Goal: Transaction & Acquisition: Purchase product/service

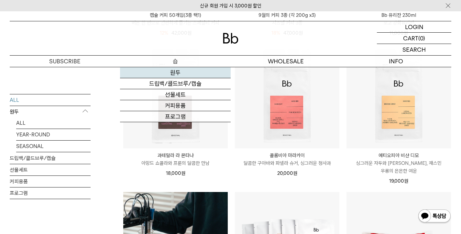
click at [168, 71] on link "원두" at bounding box center [175, 72] width 110 height 11
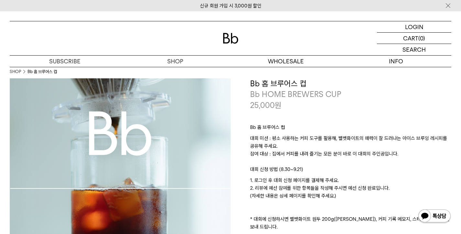
scroll to position [3, 0]
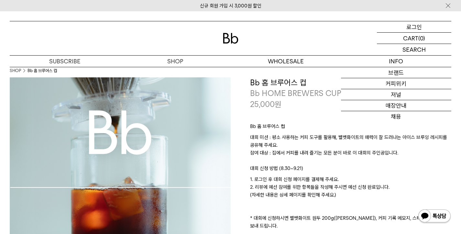
click at [423, 29] on div "LOGIN 로그인" at bounding box center [413, 26] width 74 height 11
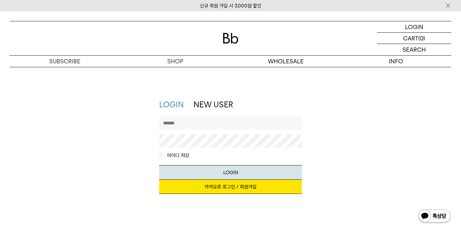
click at [265, 184] on link "카카오로 로그인 / 회원가입" at bounding box center [230, 187] width 143 height 14
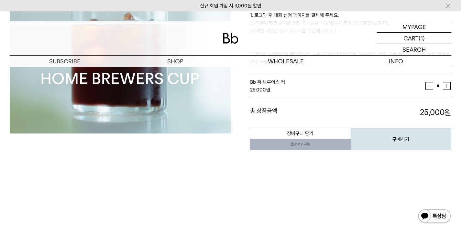
scroll to position [223, 0]
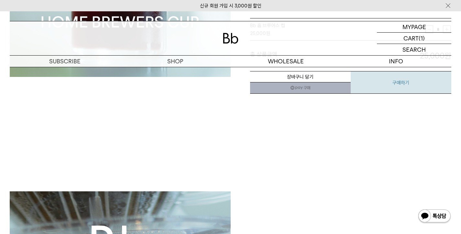
click at [383, 73] on button "구매하기" at bounding box center [400, 82] width 101 height 23
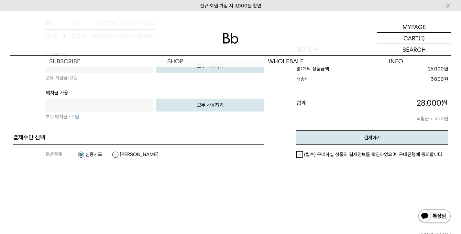
scroll to position [511, 0]
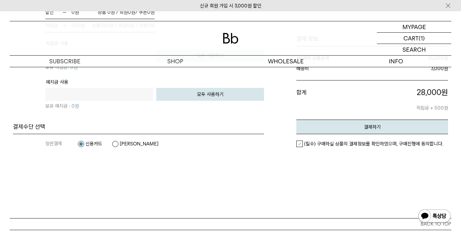
click at [121, 144] on label "[PERSON_NAME]" at bounding box center [135, 144] width 47 height 6
click at [343, 143] on em "(필수) 구매하실 상품의 결제정보를 확인하였으며, 구매진행에 동의합니다." at bounding box center [373, 144] width 139 height 6
click at [346, 133] on button "결제하기" at bounding box center [372, 127] width 152 height 15
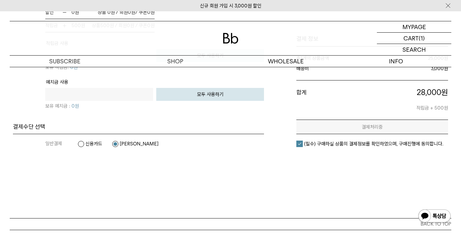
scroll to position [0, 0]
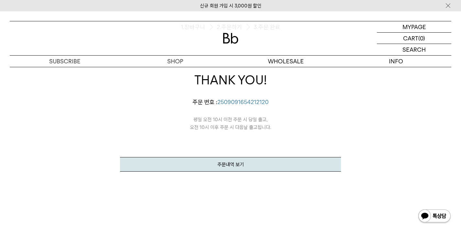
scroll to position [170, 0]
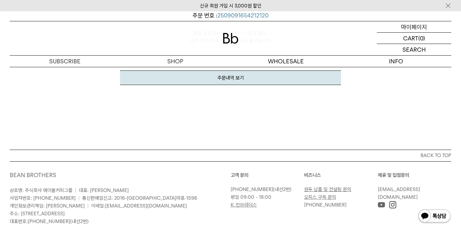
click at [418, 24] on p "마이페이지" at bounding box center [414, 26] width 26 height 11
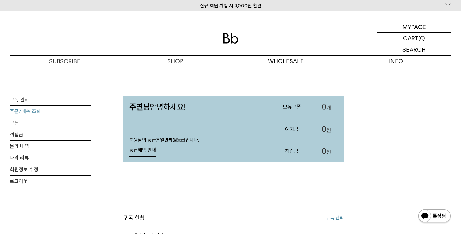
click at [35, 115] on link "주문/배송 조회" at bounding box center [50, 111] width 81 height 11
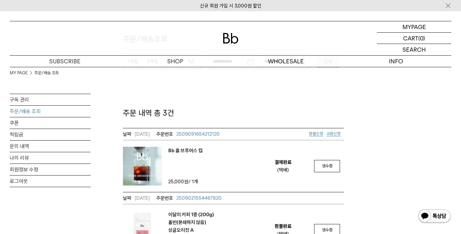
scroll to position [69, 0]
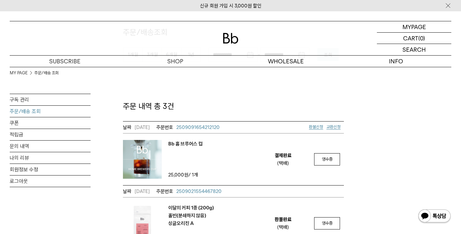
click at [179, 144] on em "Bb 홈 브루어스 컵" at bounding box center [185, 144] width 34 height 8
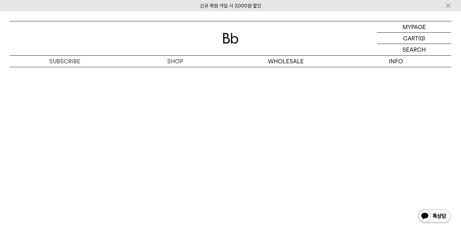
scroll to position [3449, 0]
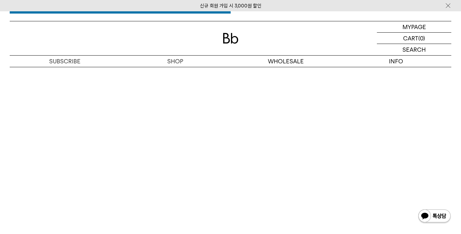
scroll to position [3415, 0]
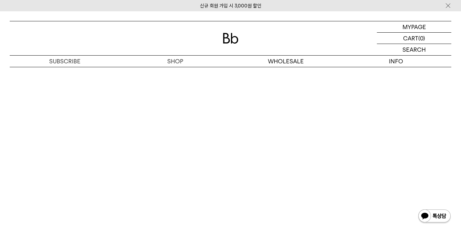
scroll to position [3482, 0]
click at [416, 31] on p "마이페이지" at bounding box center [414, 26] width 26 height 11
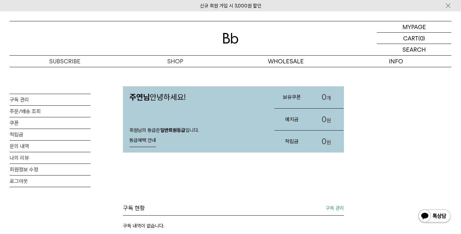
scroll to position [14, 0]
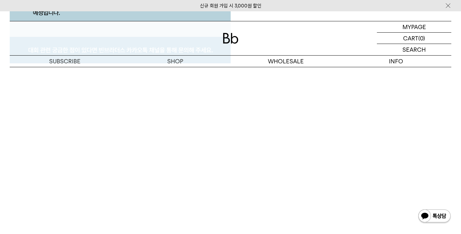
scroll to position [3435, 0]
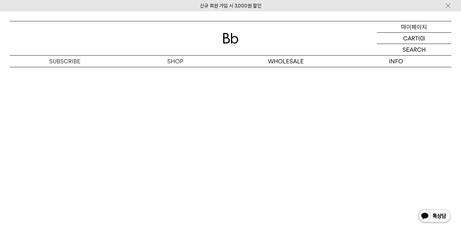
click at [423, 27] on p "마이페이지" at bounding box center [414, 26] width 26 height 11
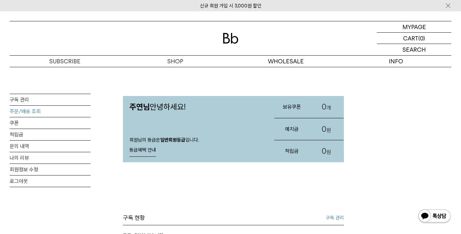
click at [38, 111] on link "주문/배송 조회" at bounding box center [50, 111] width 81 height 11
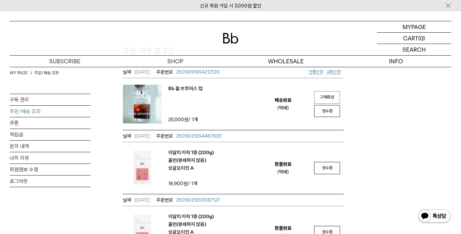
scroll to position [113, 0]
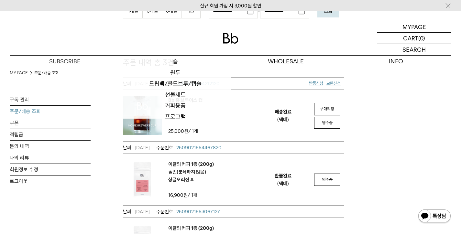
click at [178, 56] on p "숍" at bounding box center [175, 61] width 110 height 11
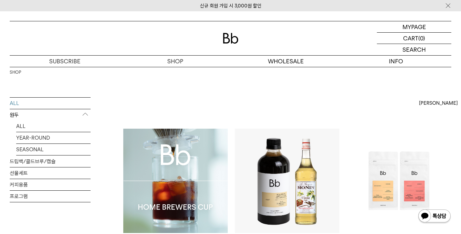
scroll to position [1, 0]
click at [177, 158] on img at bounding box center [175, 180] width 104 height 104
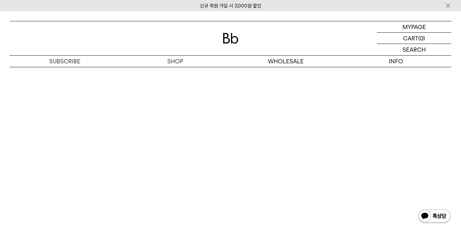
scroll to position [3456, 0]
click at [407, 25] on p "마이페이지" at bounding box center [414, 26] width 26 height 11
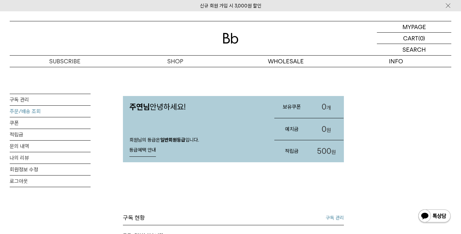
click at [35, 111] on link "주문/배송 조회" at bounding box center [50, 111] width 81 height 11
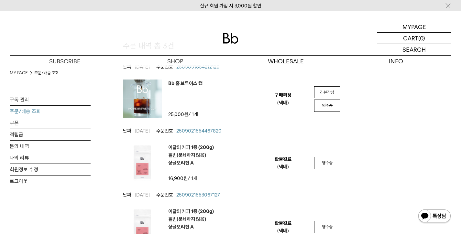
scroll to position [120, 0]
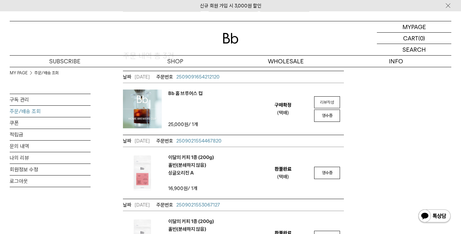
click at [328, 101] on em "리뷰작성" at bounding box center [327, 102] width 14 height 5
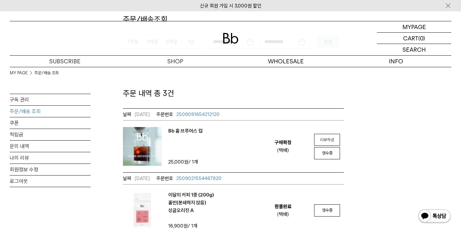
scroll to position [58, 0]
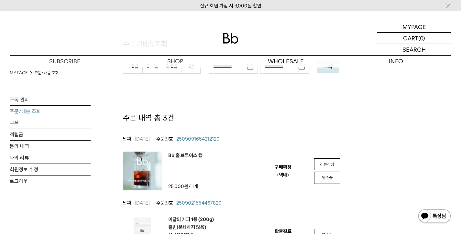
click at [325, 160] on link "리뷰작성" at bounding box center [327, 164] width 26 height 12
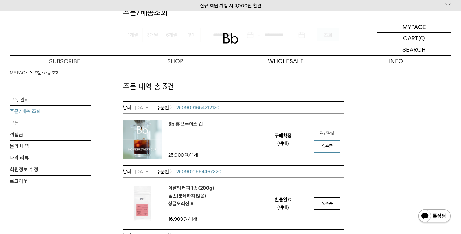
scroll to position [84, 0]
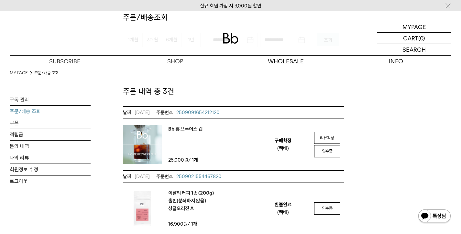
click at [330, 141] on link "리뷰작성" at bounding box center [327, 138] width 26 height 12
drag, startPoint x: 349, startPoint y: 163, endPoint x: 123, endPoint y: 73, distance: 243.0
click at [123, 73] on div "**********" at bounding box center [230, 141] width 441 height 316
click at [123, 73] on div "**********" at bounding box center [233, 155] width 221 height 287
click at [181, 58] on p "숍" at bounding box center [175, 61] width 110 height 11
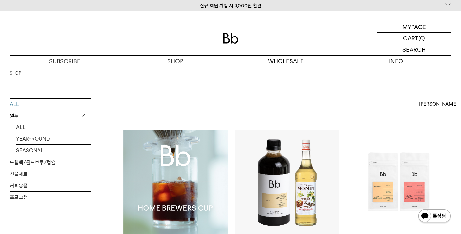
click at [186, 178] on img at bounding box center [175, 182] width 104 height 104
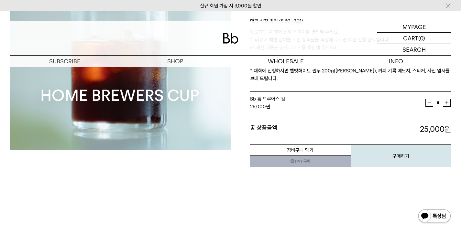
scroll to position [239, 0]
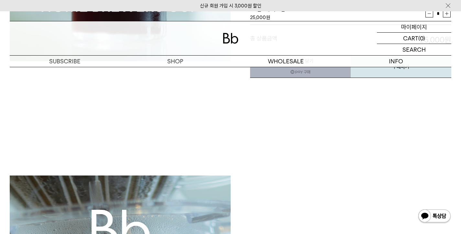
click at [418, 25] on p "마이페이지" at bounding box center [414, 26] width 26 height 11
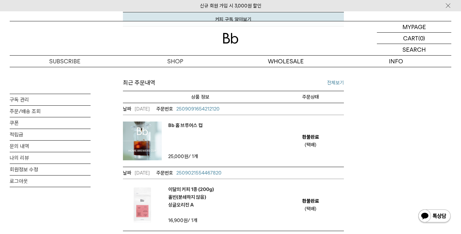
scroll to position [253, 0]
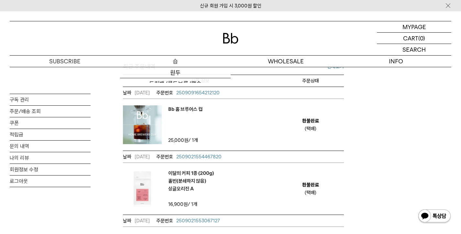
click at [174, 61] on p "숍" at bounding box center [175, 61] width 110 height 11
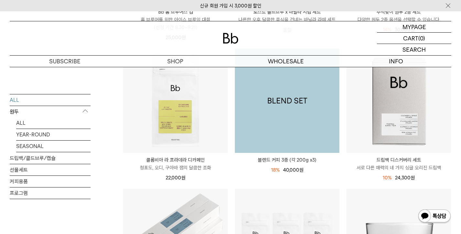
scroll to position [265, 0]
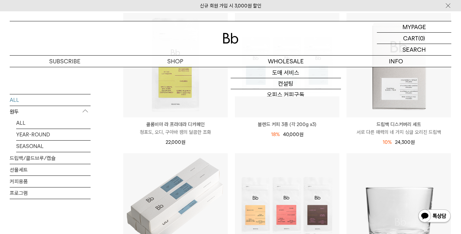
click at [231, 37] on img at bounding box center [231, 38] width 16 height 11
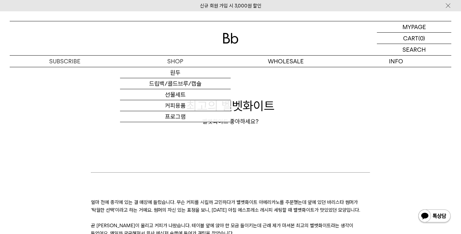
click at [217, 37] on div at bounding box center [230, 38] width 441 height 34
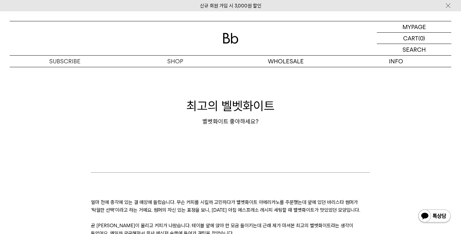
click at [224, 37] on img at bounding box center [231, 38] width 16 height 11
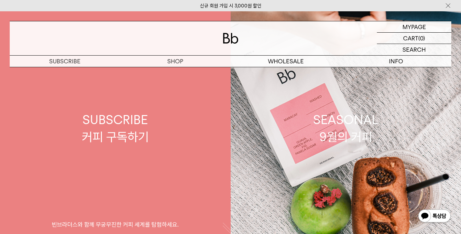
click at [136, 153] on link "SUBSCRIBE 커피 구독하기 빈브라더스와 함께 무궁무진한 커피 세계를 탐험하세요." at bounding box center [115, 128] width 230 height 234
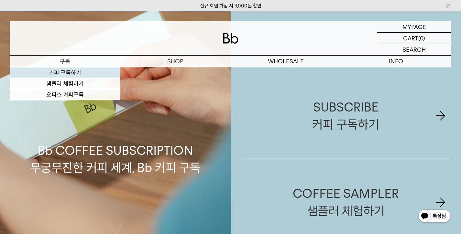
click at [68, 69] on link "커피 구독하기" at bounding box center [65, 72] width 110 height 11
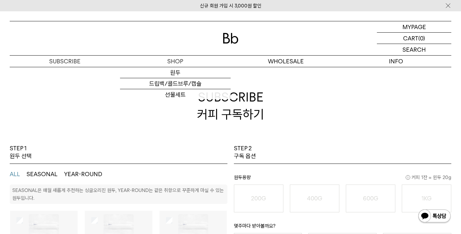
click at [230, 37] on img at bounding box center [231, 38] width 16 height 11
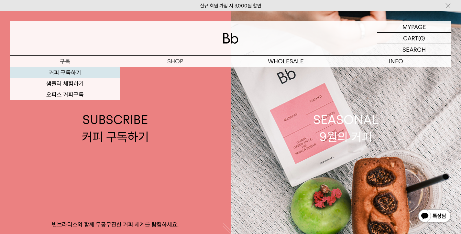
click at [68, 71] on link "커피 구독하기" at bounding box center [65, 72] width 110 height 11
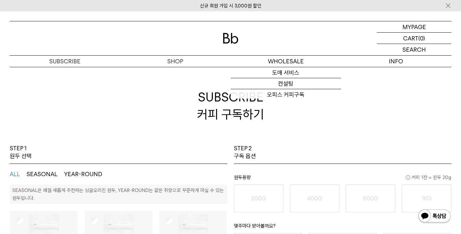
click at [234, 36] on img at bounding box center [231, 38] width 16 height 11
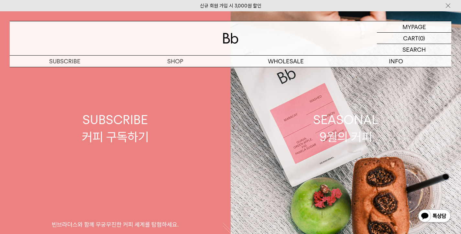
click at [80, 141] on link "SUBSCRIBE 커피 구독하기 빈브라더스와 함께 무궁무진한 커피 세계를 탐험하세요." at bounding box center [115, 128] width 230 height 234
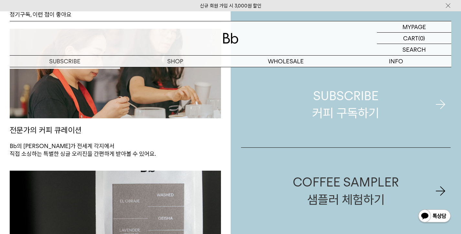
scroll to position [205, 0]
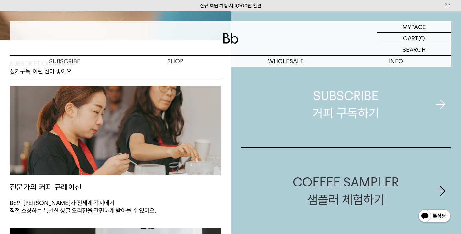
click at [350, 106] on div "SUBSCRIBE 커피 구독하기" at bounding box center [345, 104] width 67 height 34
